Goal: Transaction & Acquisition: Purchase product/service

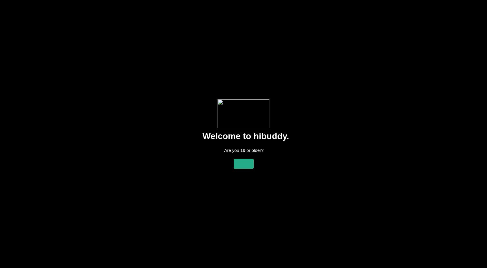
click at [246, 164] on flt-glass-pane at bounding box center [243, 134] width 487 height 268
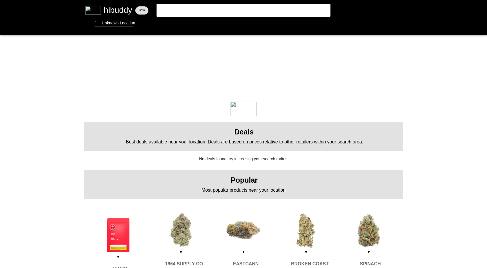
click at [204, 11] on flt-glass-pane at bounding box center [243, 134] width 487 height 268
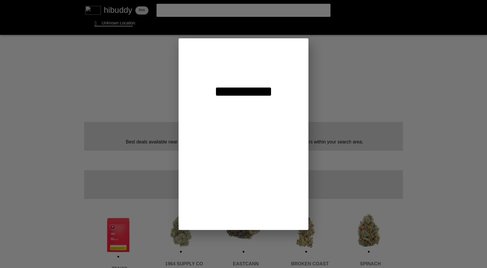
click at [256, 86] on flt-glass-pane at bounding box center [243, 134] width 487 height 268
click at [256, 94] on flt-glass-pane at bounding box center [243, 134] width 487 height 268
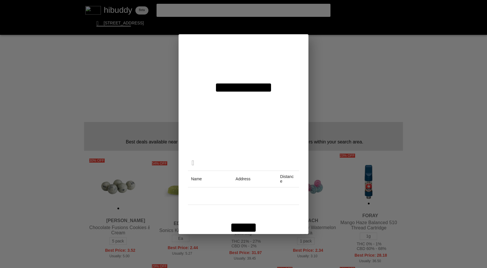
click at [262, 91] on flt-glass-pane at bounding box center [243, 134] width 487 height 268
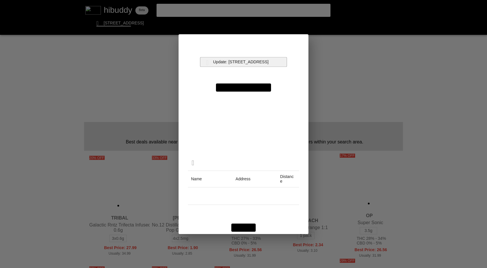
click at [258, 60] on flt-glass-pane at bounding box center [243, 134] width 487 height 268
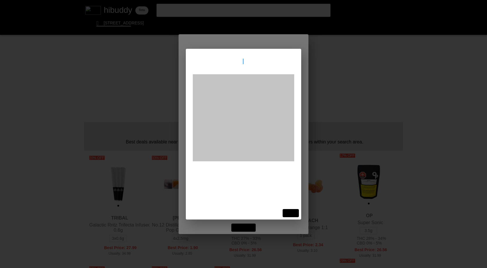
type input "[STREET_ADDRESS]"
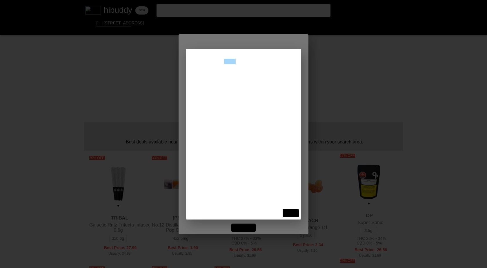
drag, startPoint x: 241, startPoint y: 62, endPoint x: 120, endPoint y: 47, distance: 121.8
click at [120, 47] on flt-glass-pane at bounding box center [243, 134] width 487 height 268
type input "ST catharines"
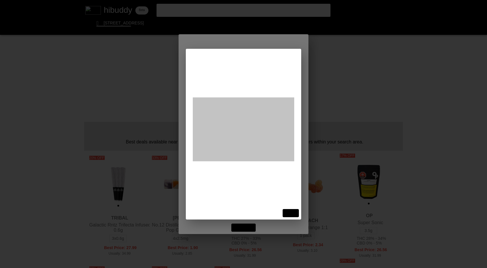
drag, startPoint x: 243, startPoint y: 71, endPoint x: 243, endPoint y: 85, distance: 14.5
click at [243, 71] on flt-glass-pane at bounding box center [243, 134] width 487 height 268
drag, startPoint x: 243, startPoint y: 85, endPoint x: 243, endPoint y: 128, distance: 42.6
click at [243, 85] on flt-glass-pane at bounding box center [243, 134] width 487 height 268
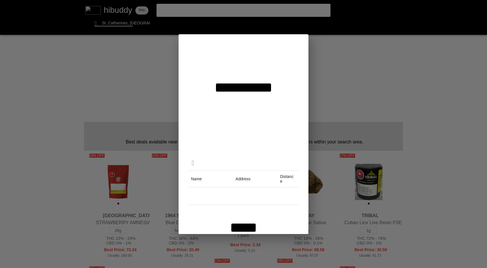
click at [332, 92] on flt-glass-pane at bounding box center [243, 134] width 487 height 268
click at [252, 48] on flt-glass-pane at bounding box center [243, 134] width 487 height 268
click at [253, 147] on flt-glass-pane at bounding box center [243, 134] width 487 height 268
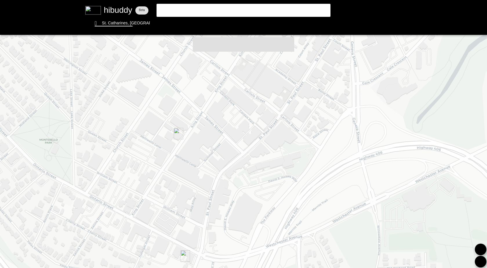
click at [211, 10] on flt-glass-pane at bounding box center [243, 134] width 487 height 268
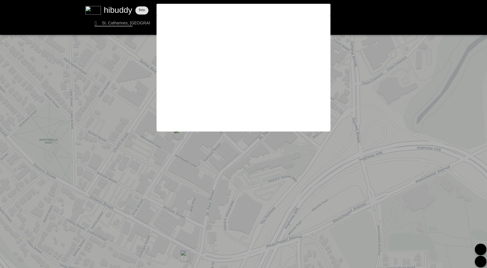
click at [75, 97] on flt-glass-pane at bounding box center [243, 134] width 487 height 268
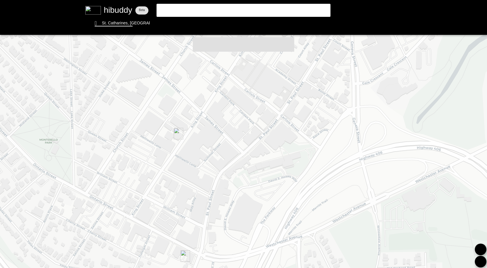
click at [165, 16] on flt-glass-pane at bounding box center [243, 134] width 487 height 268
drag, startPoint x: 168, startPoint y: 15, endPoint x: 170, endPoint y: 12, distance: 4.1
click at [168, 15] on flt-glass-pane at bounding box center [243, 134] width 487 height 268
click at [170, 12] on flt-glass-pane at bounding box center [243, 134] width 487 height 268
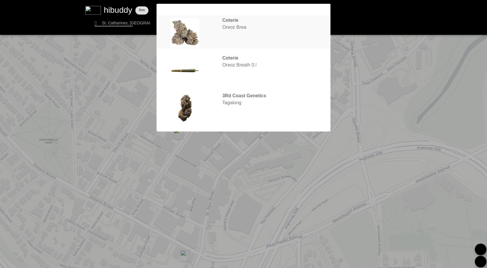
type input "oreoz breath"
click at [263, 35] on flt-glass-pane at bounding box center [243, 134] width 487 height 268
click at [180, 41] on flt-glass-pane at bounding box center [243, 134] width 487 height 268
